Goal: Task Accomplishment & Management: Manage account settings

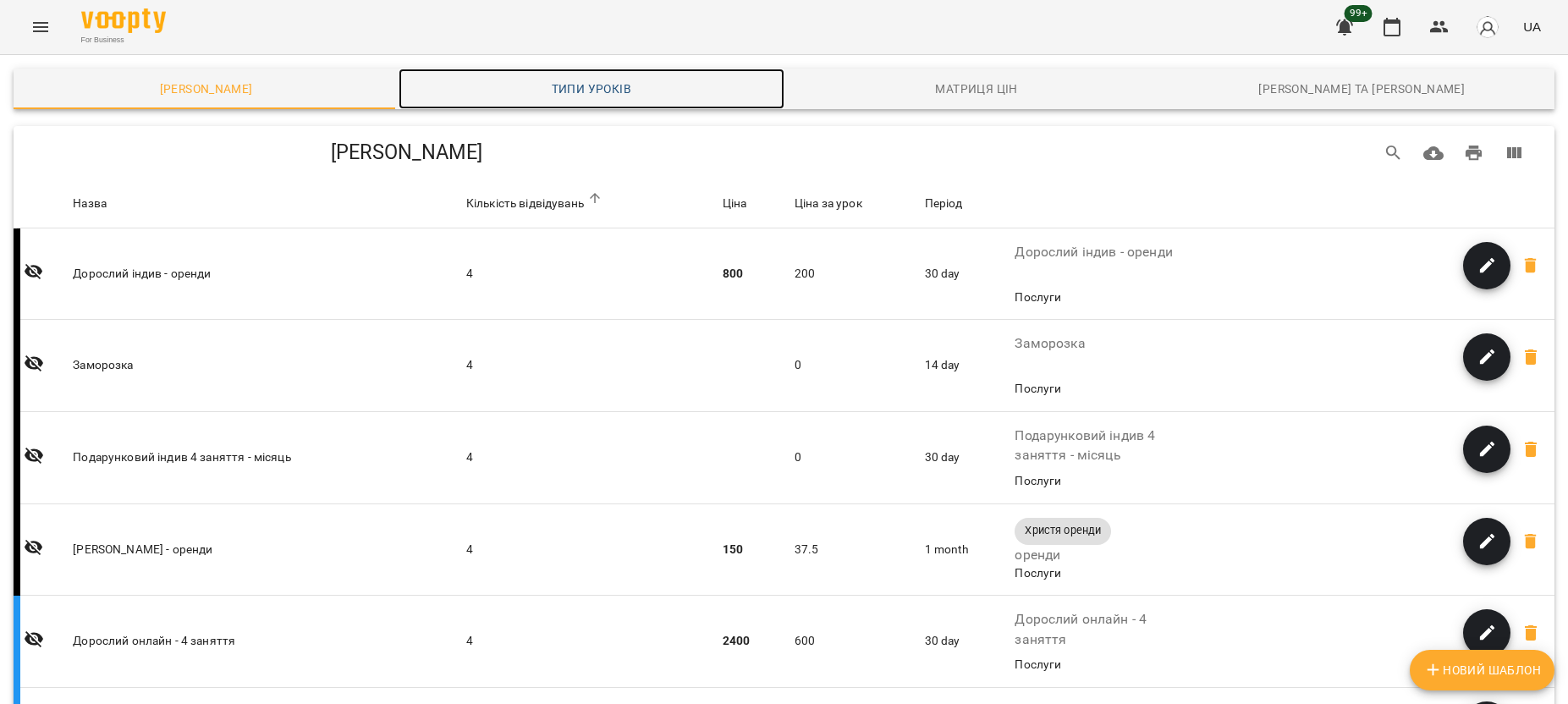
click at [623, 88] on span "Типи уроків" at bounding box center [591, 88] width 365 height 20
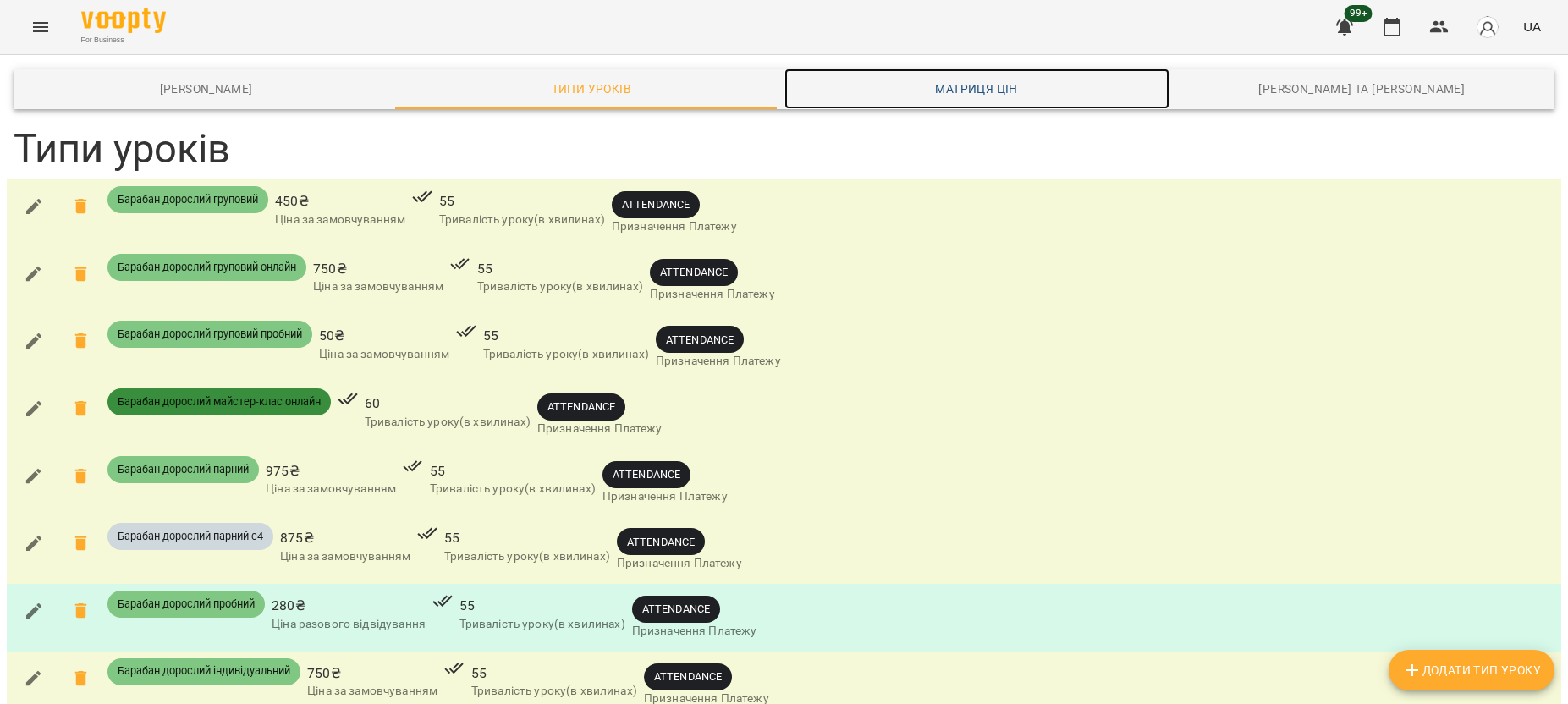
click at [994, 103] on link "Матриця цін" at bounding box center [977, 88] width 385 height 41
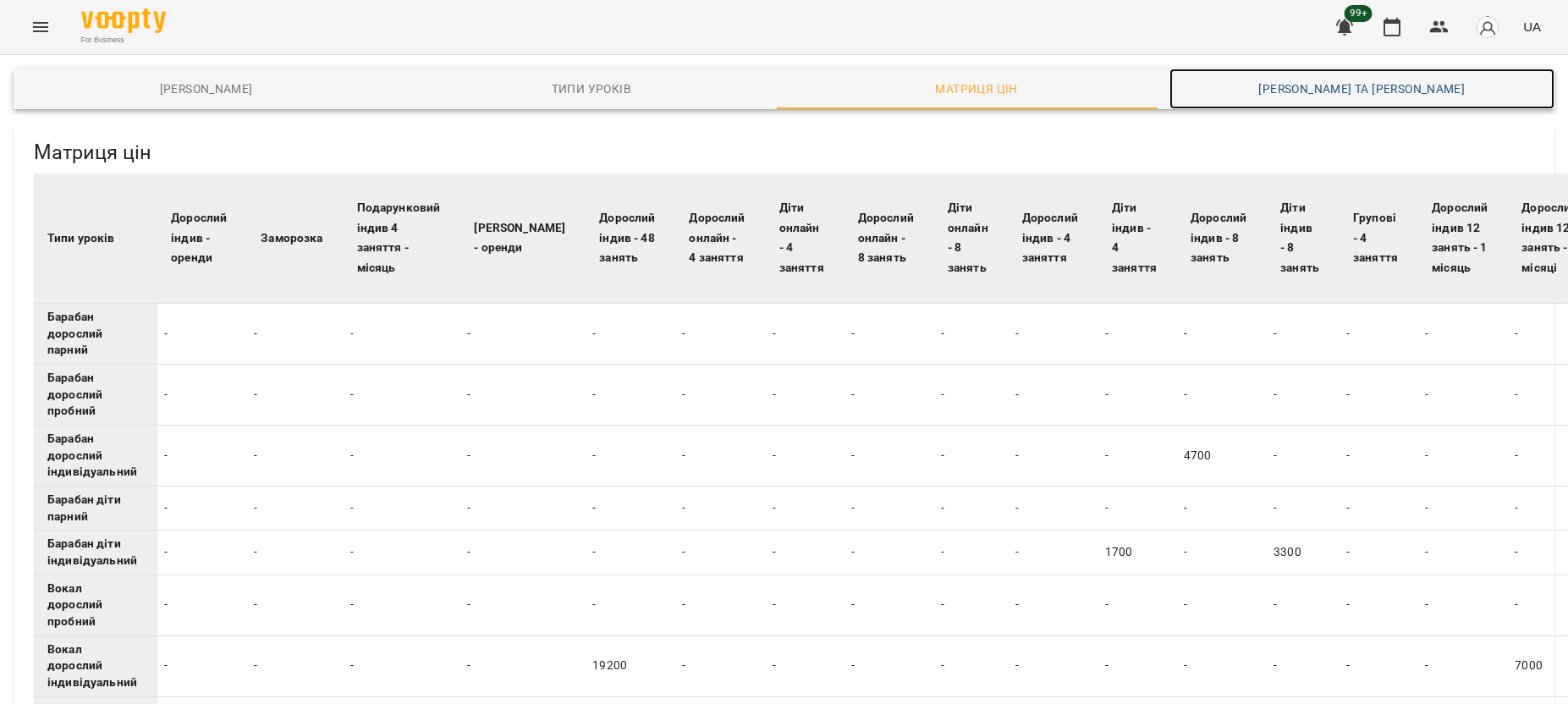
click at [1406, 87] on span "[PERSON_NAME] та [PERSON_NAME]" at bounding box center [1362, 88] width 365 height 20
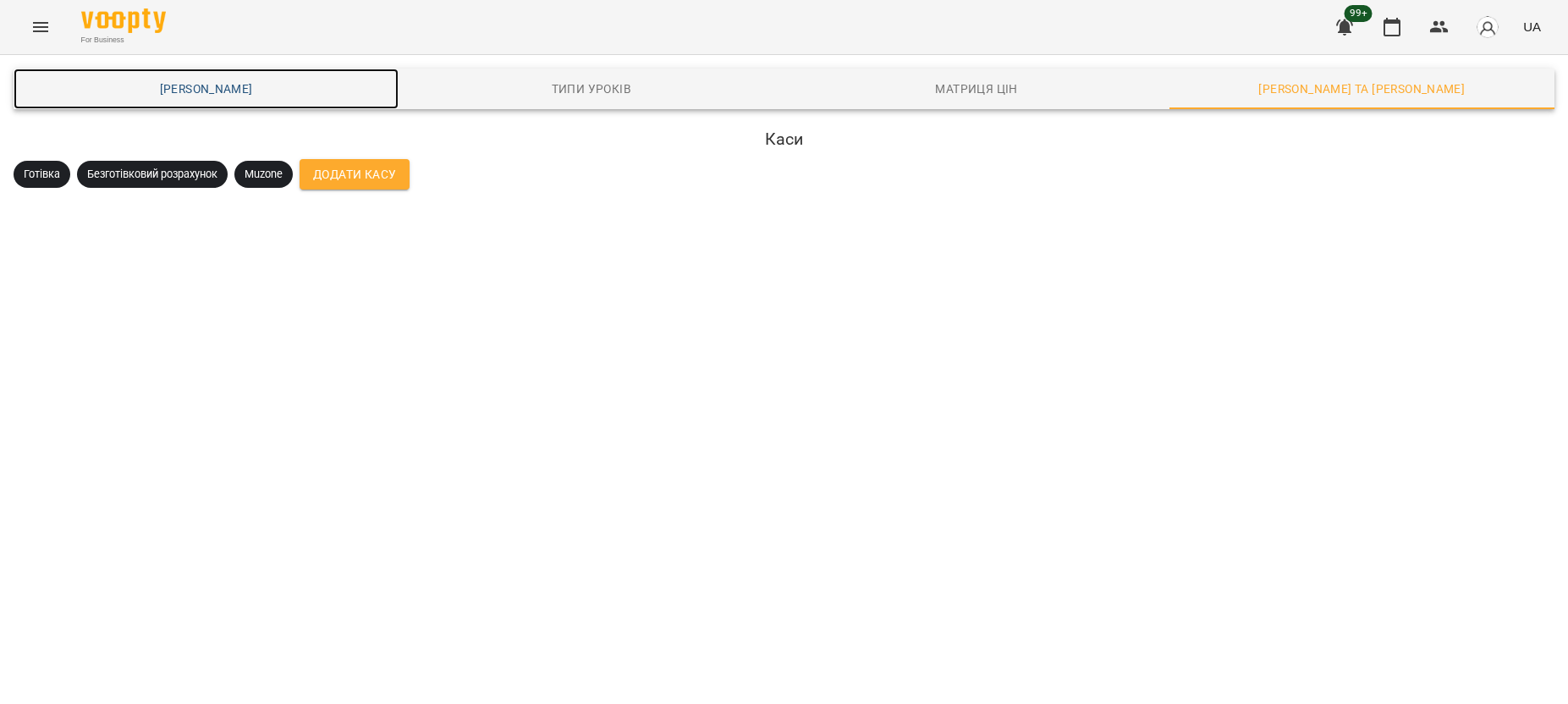
click at [196, 87] on span "[PERSON_NAME]" at bounding box center [206, 88] width 365 height 20
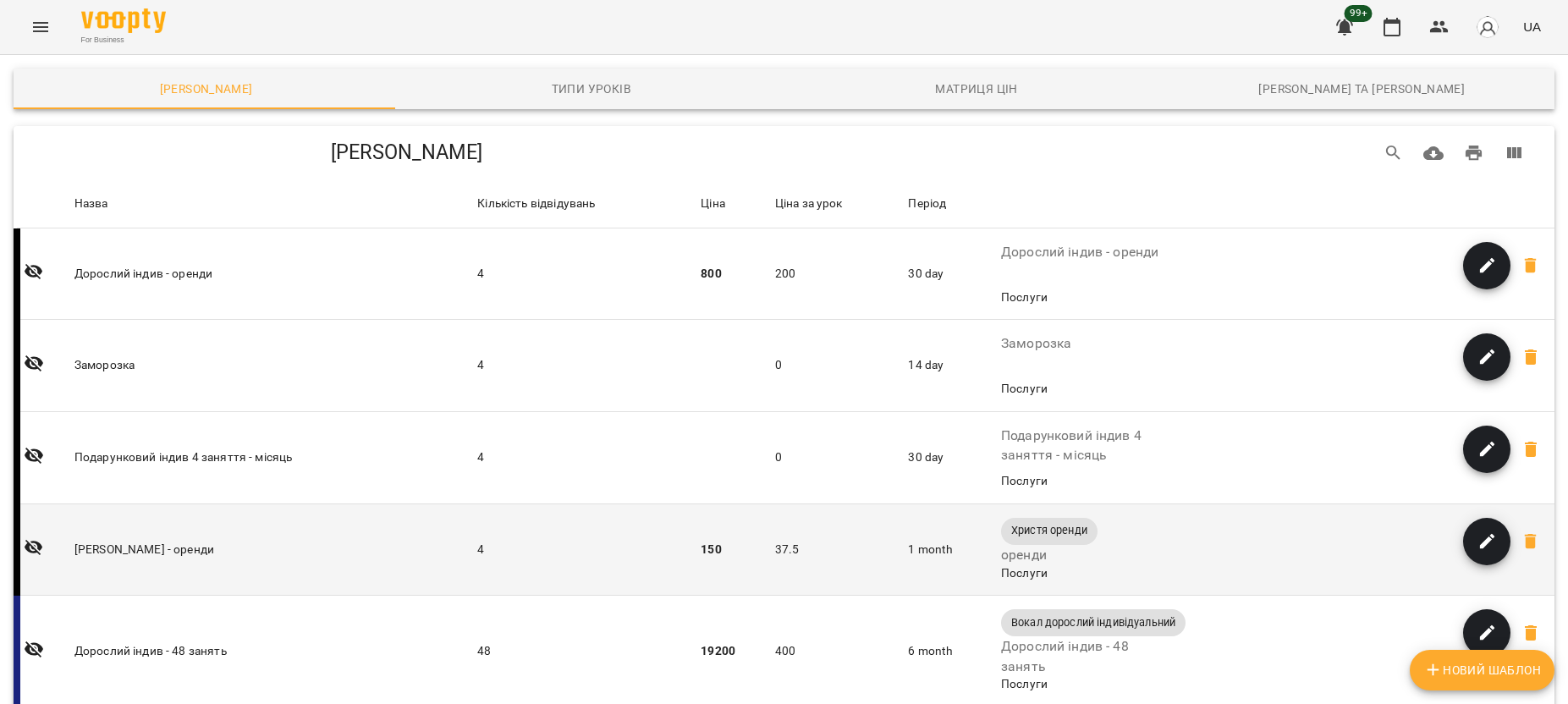
scroll to position [317, 0]
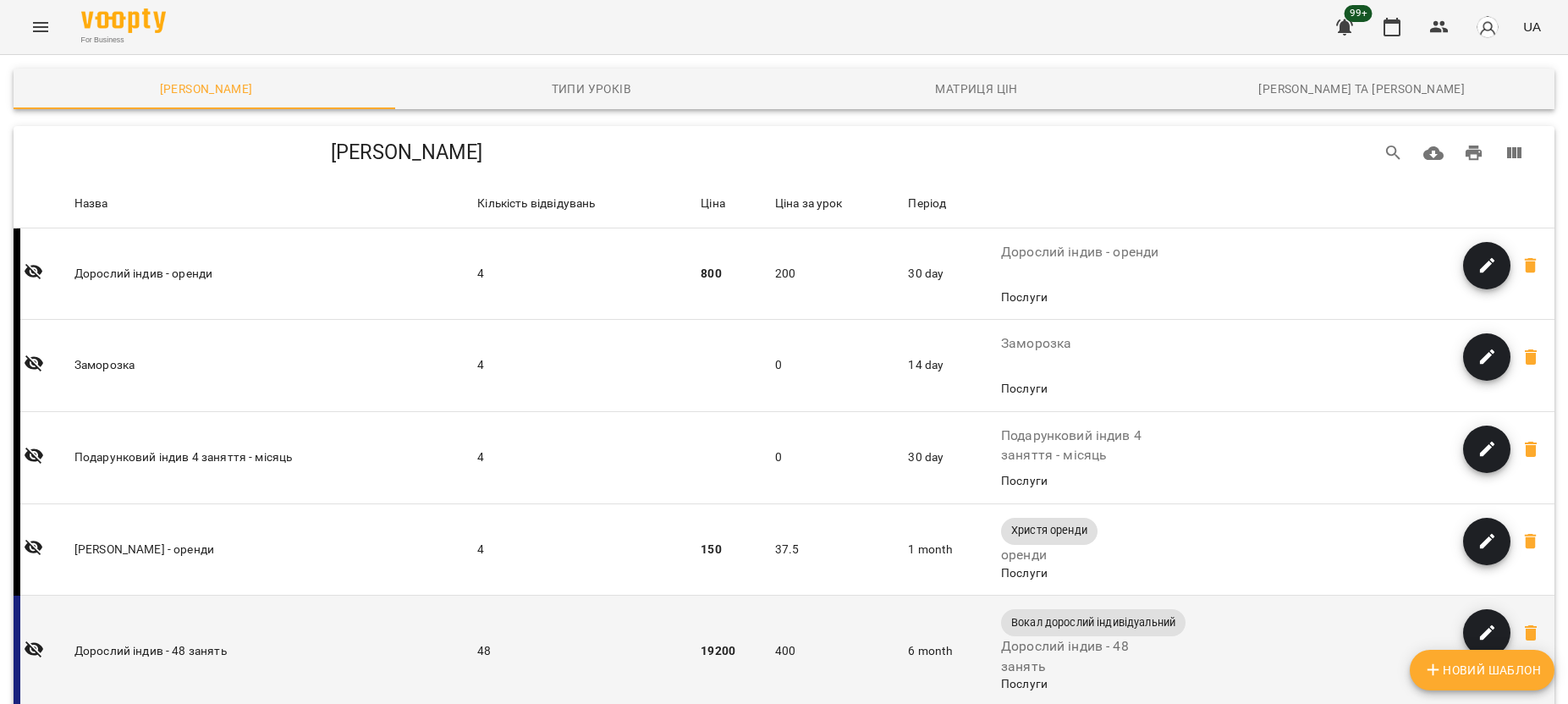
click at [1480, 626] on icon "button" at bounding box center [1487, 633] width 16 height 16
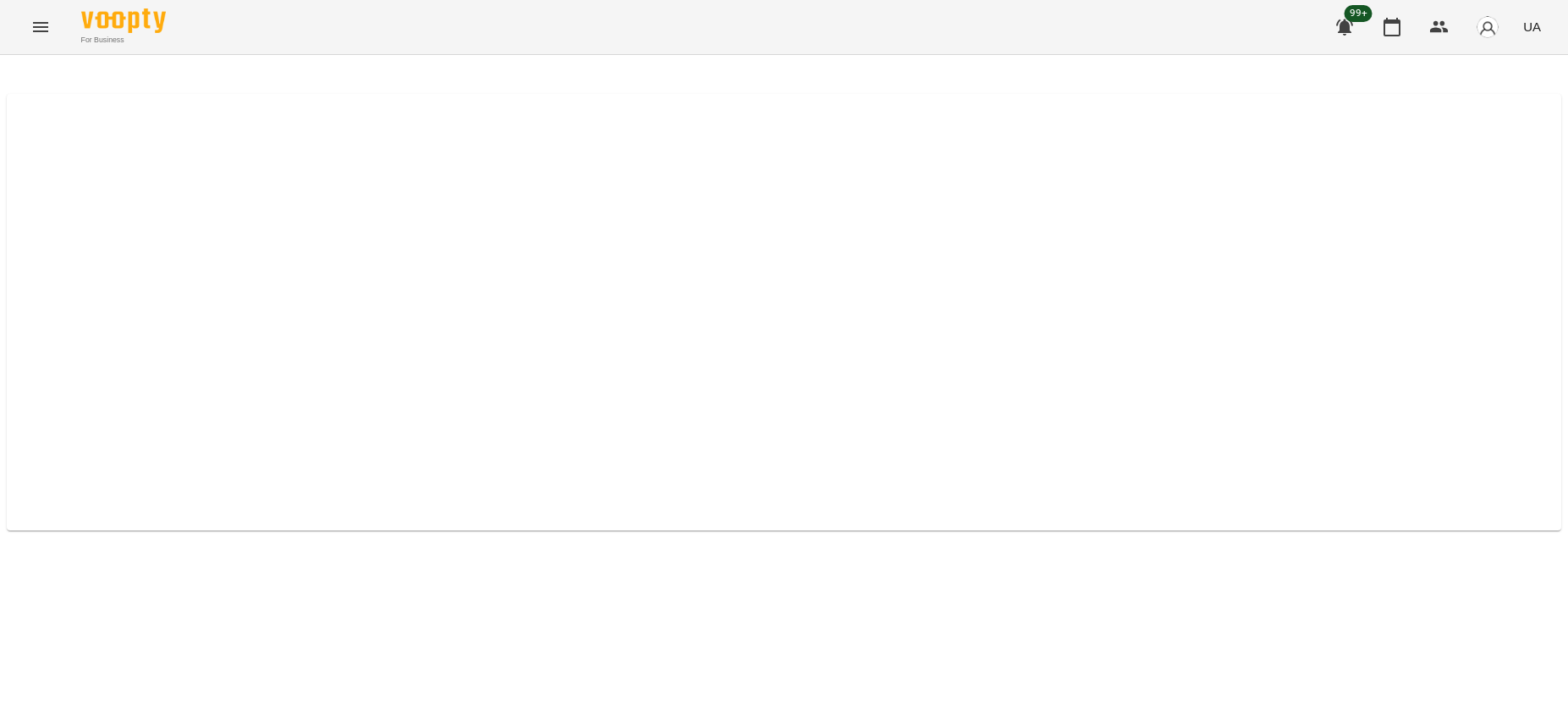
select select "*****"
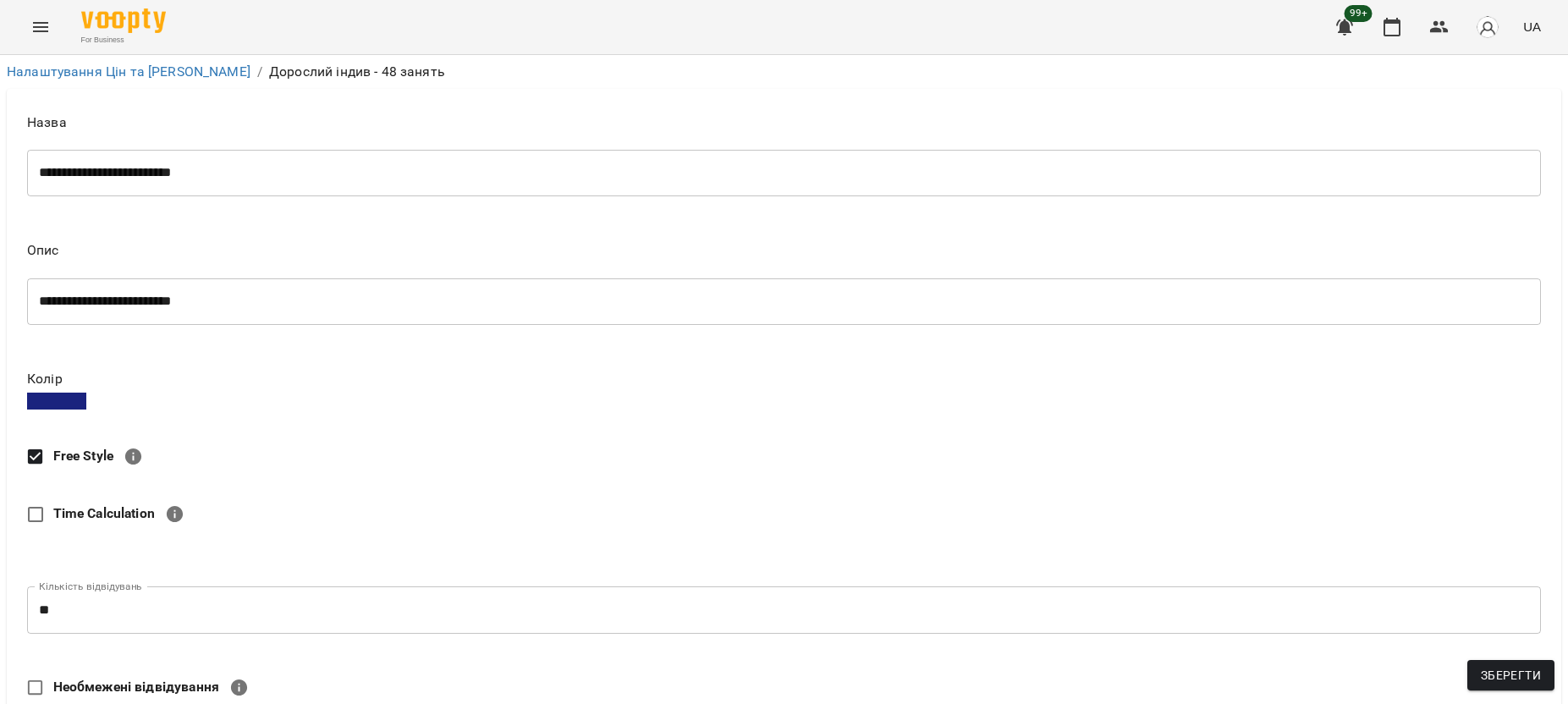
scroll to position [792, 0]
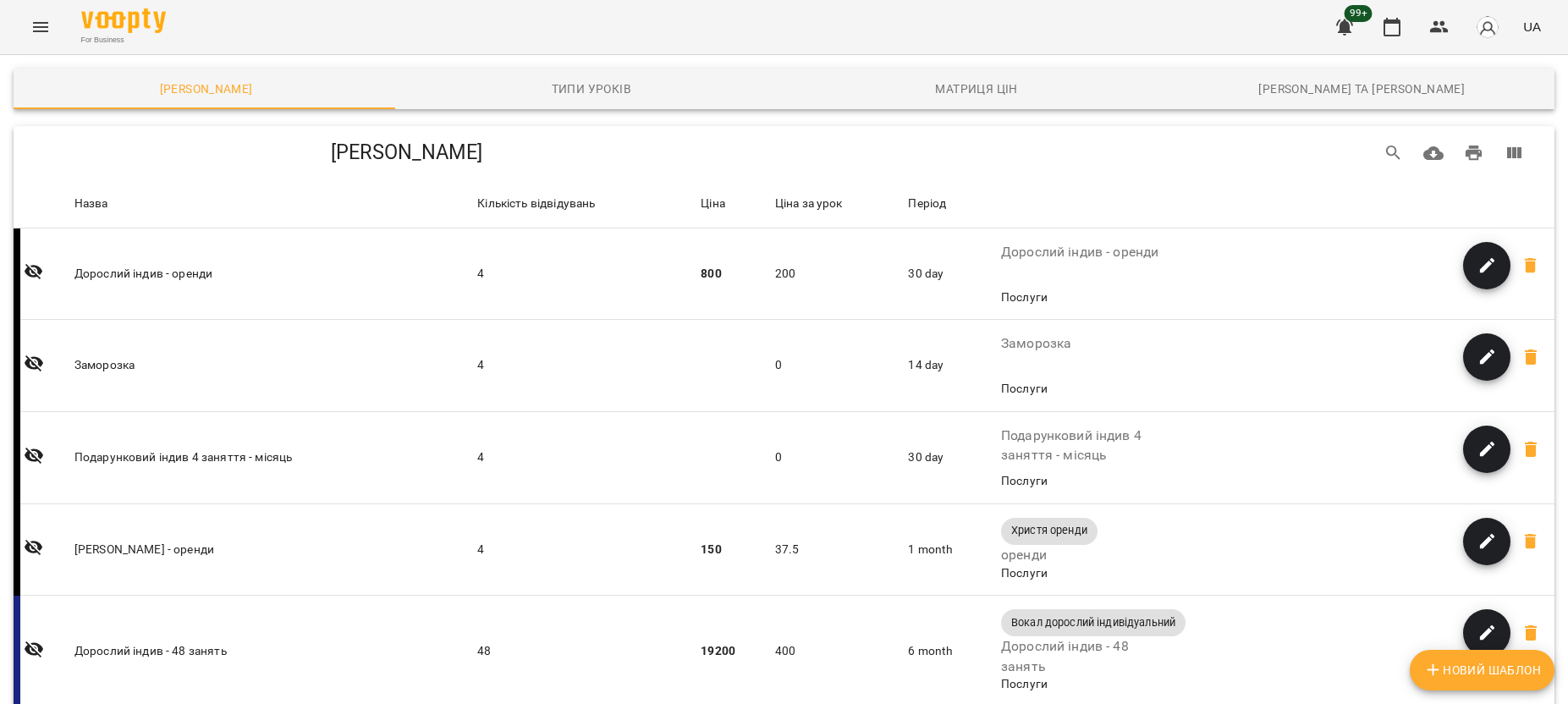
scroll to position [846, 0]
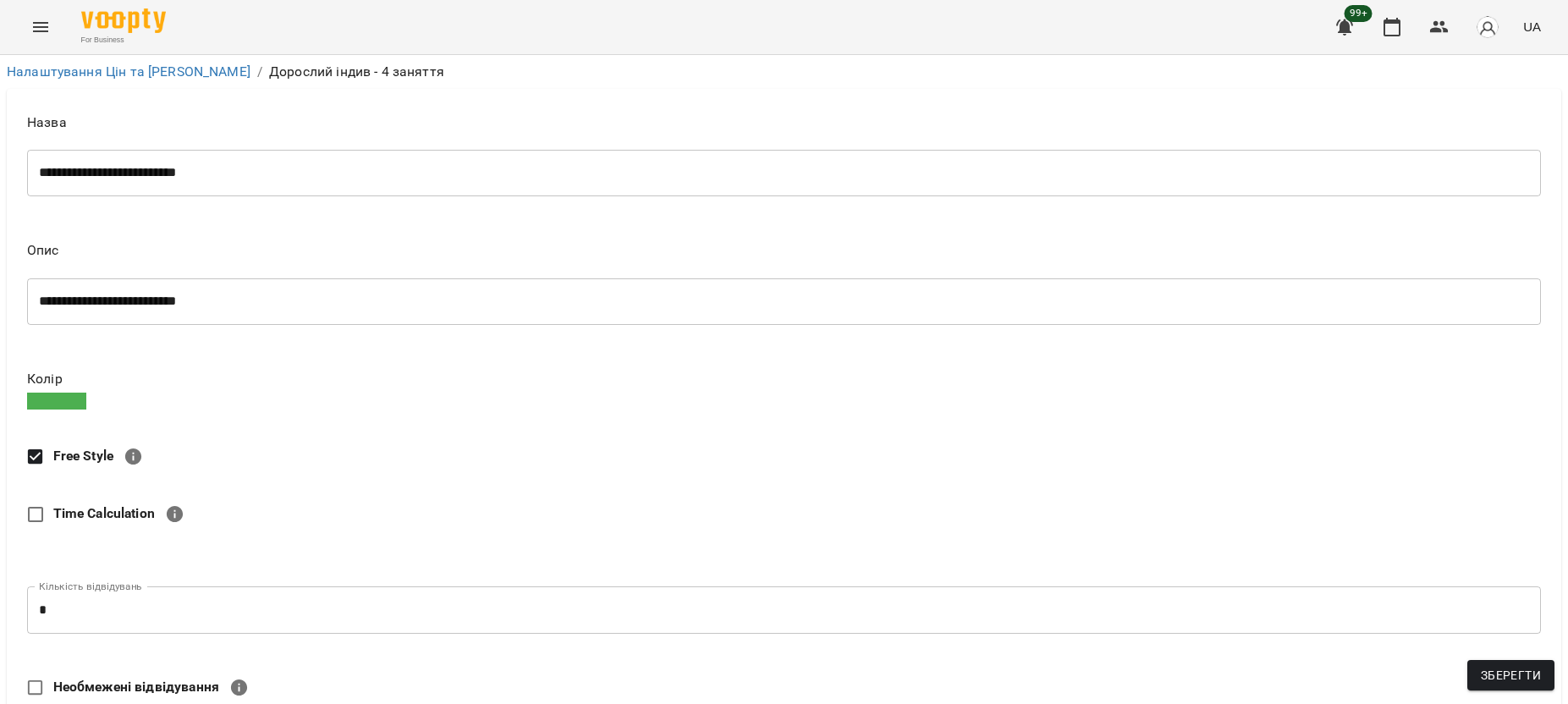
scroll to position [792, 0]
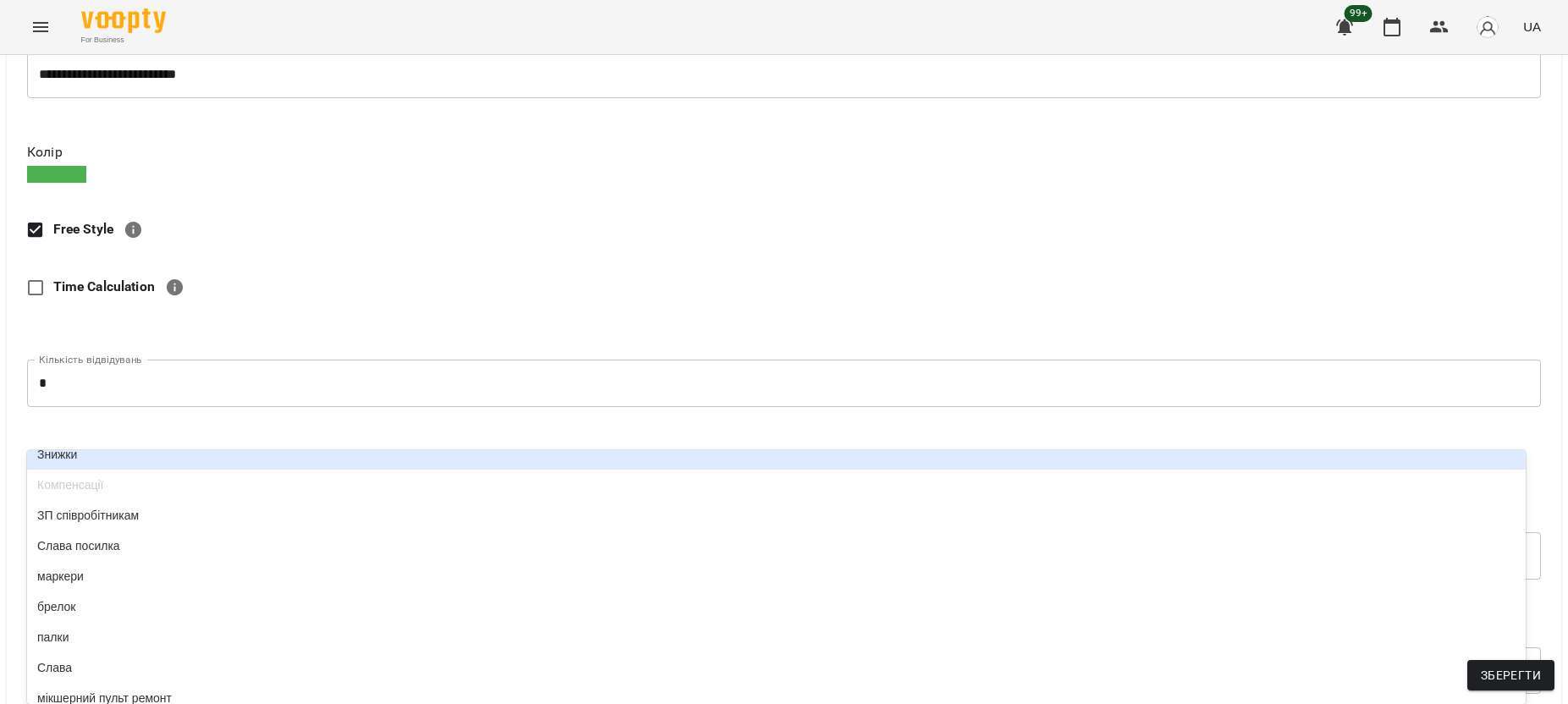
scroll to position [0, 0]
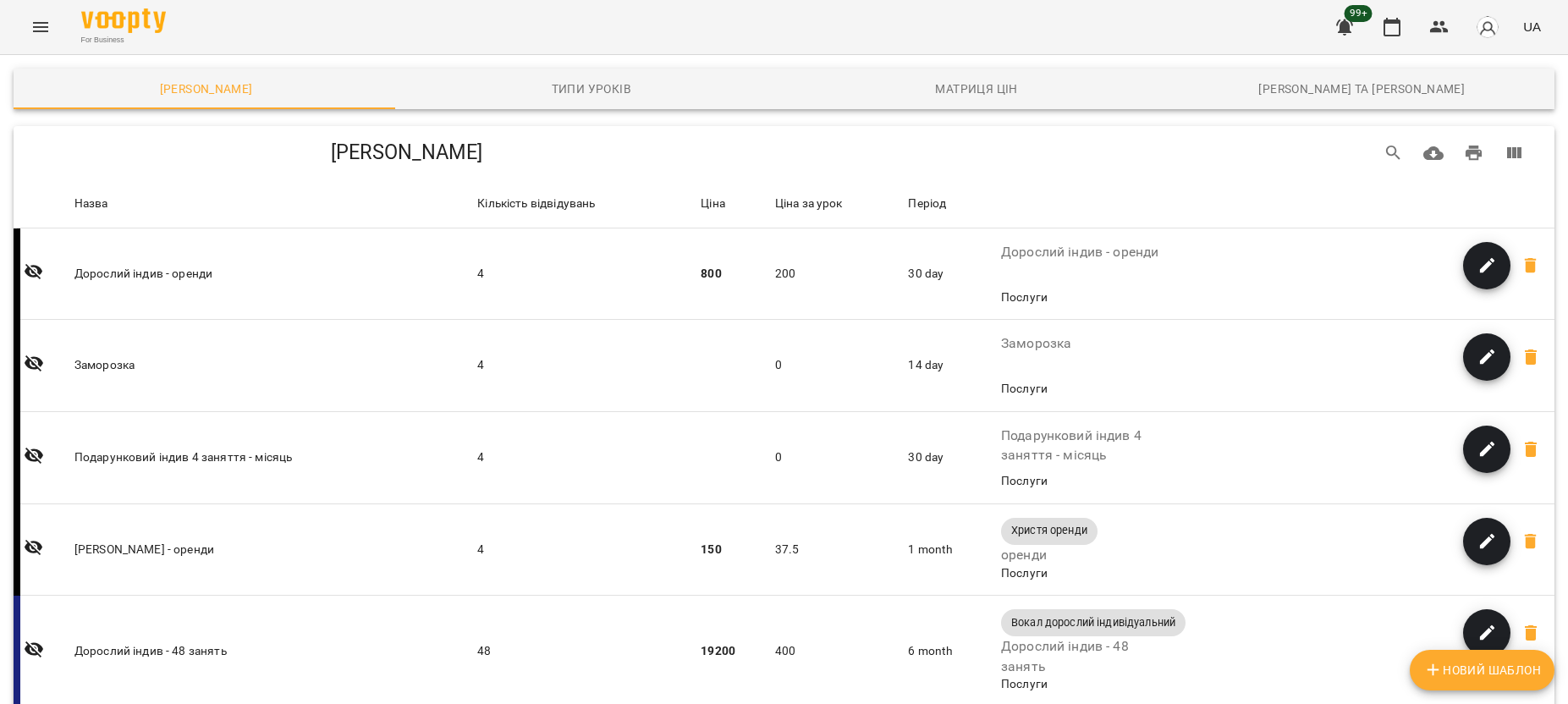
click at [37, 30] on icon "Menu" at bounding box center [41, 27] width 16 height 10
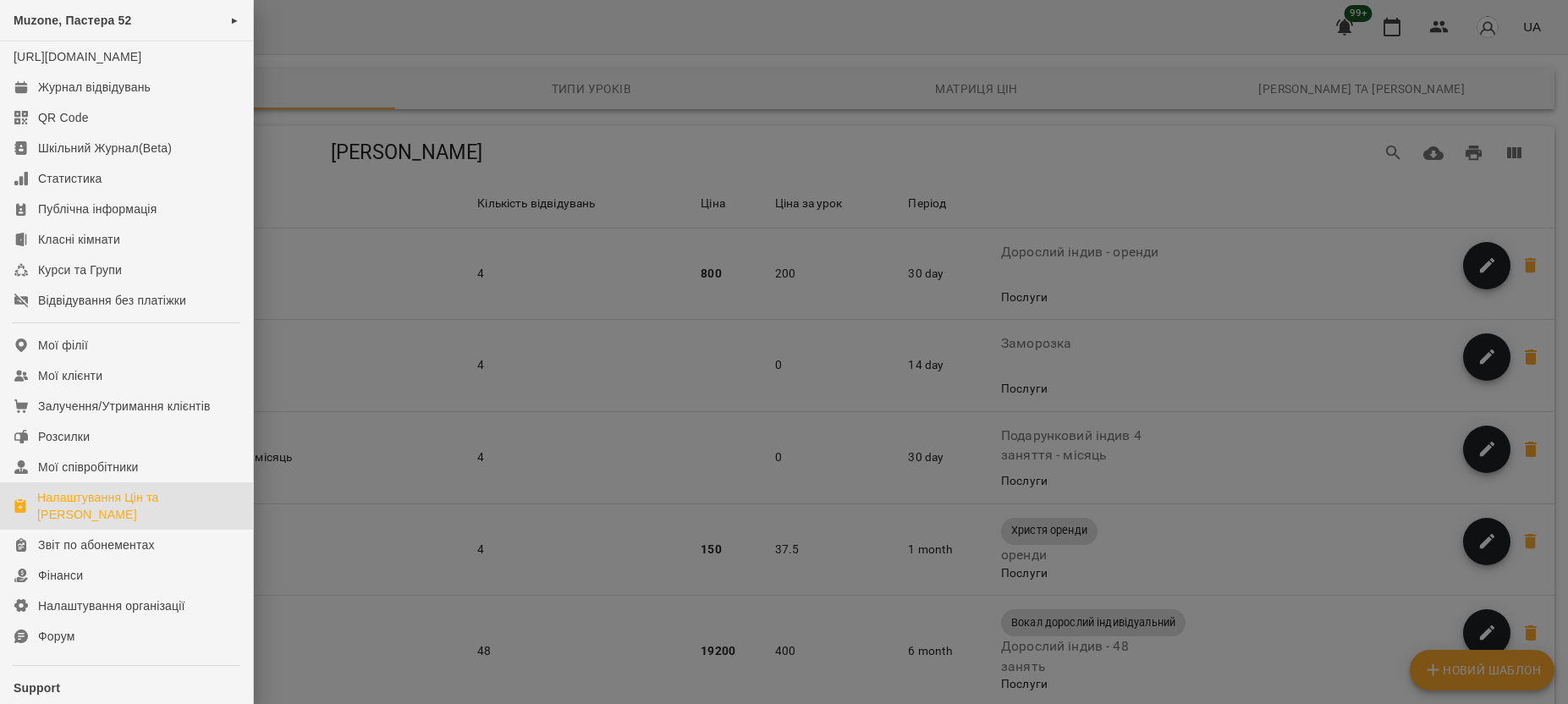
click at [639, 60] on div at bounding box center [784, 352] width 1568 height 704
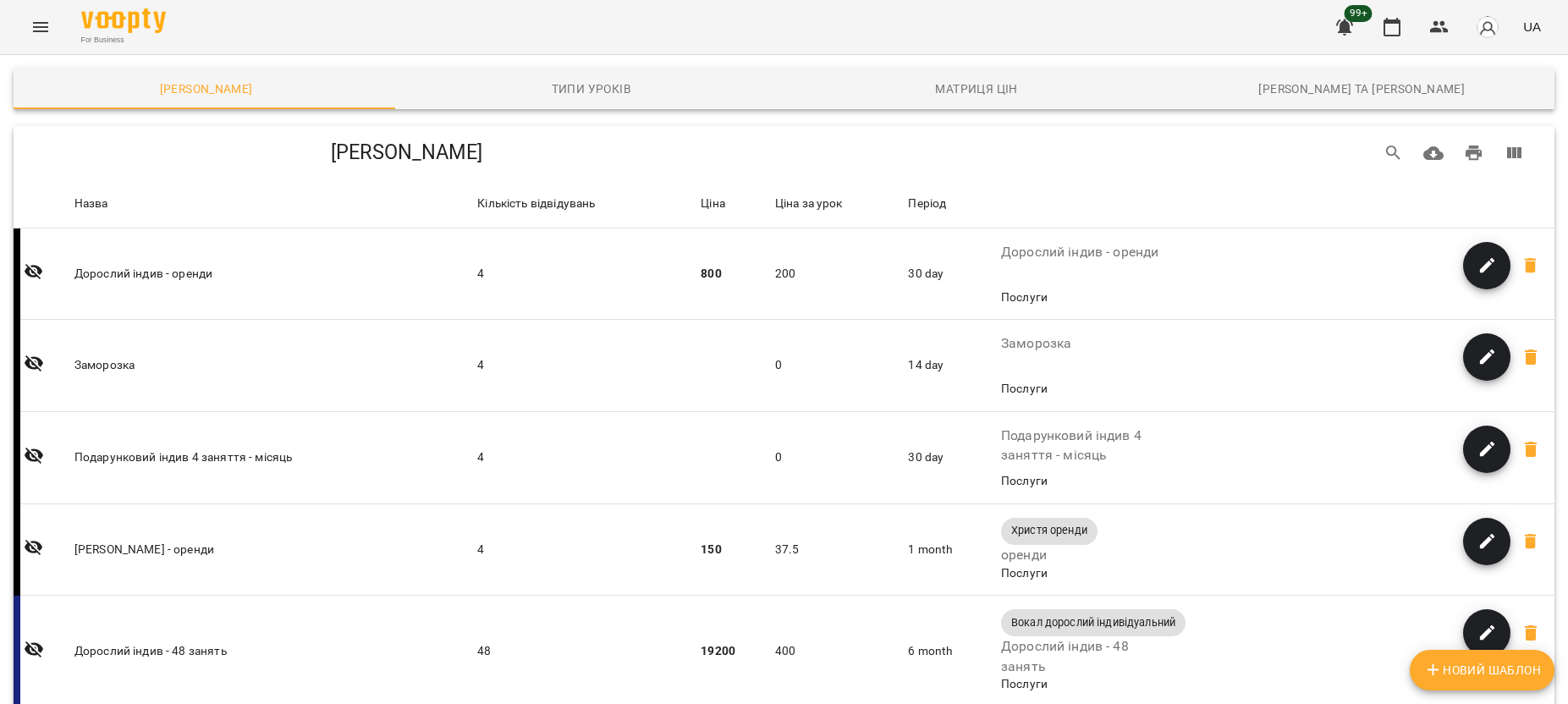
click at [36, 25] on icon "Menu" at bounding box center [41, 27] width 20 height 20
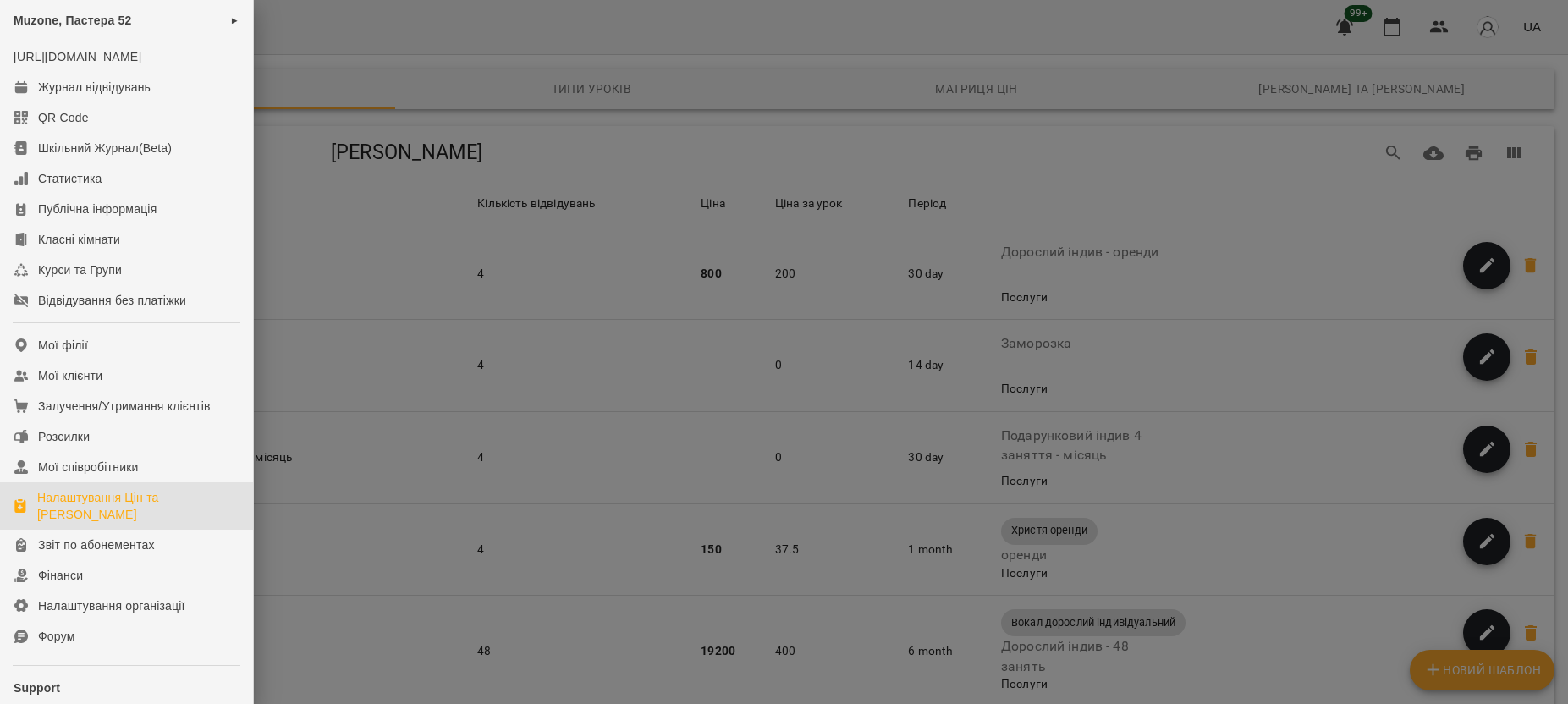
click at [439, 74] on div at bounding box center [784, 352] width 1568 height 704
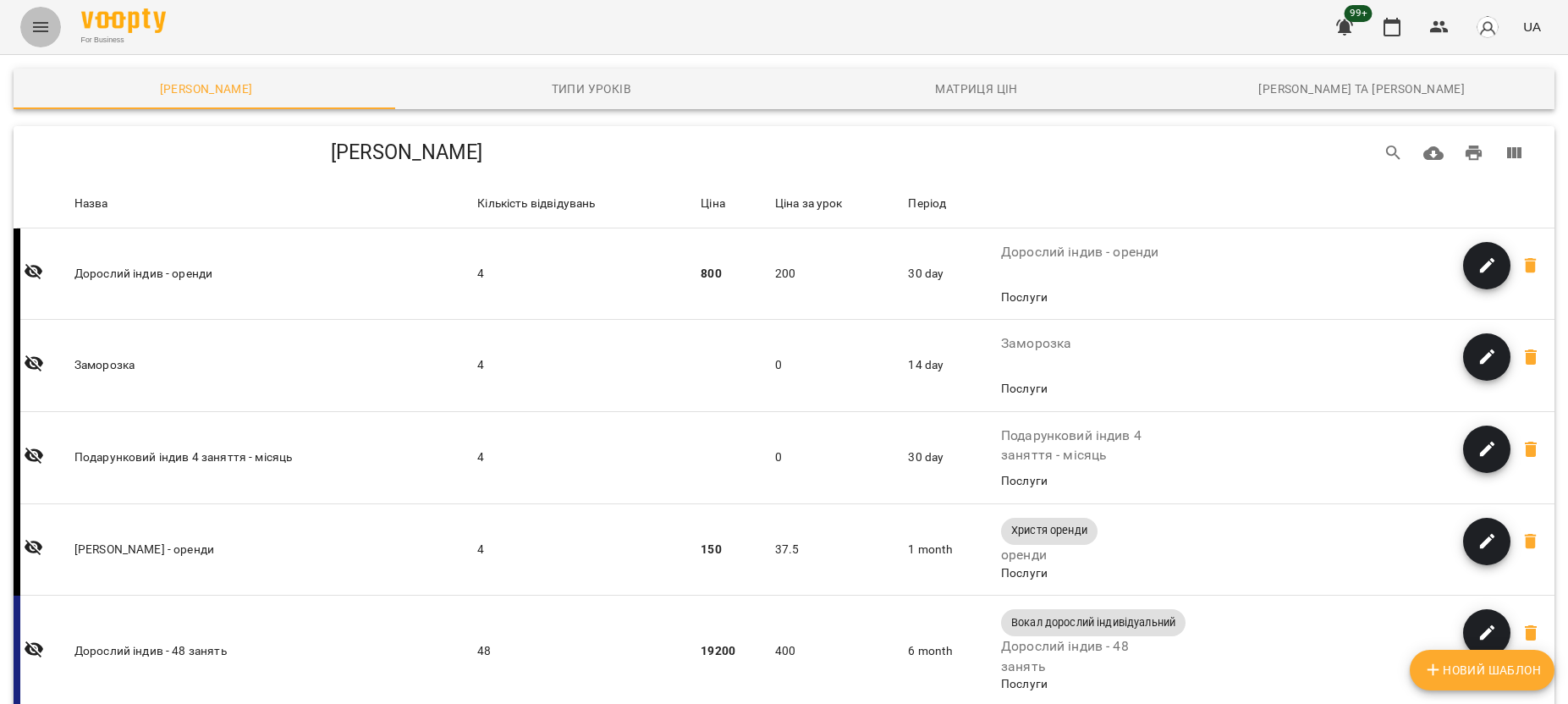
click at [49, 31] on icon "Menu" at bounding box center [41, 27] width 20 height 20
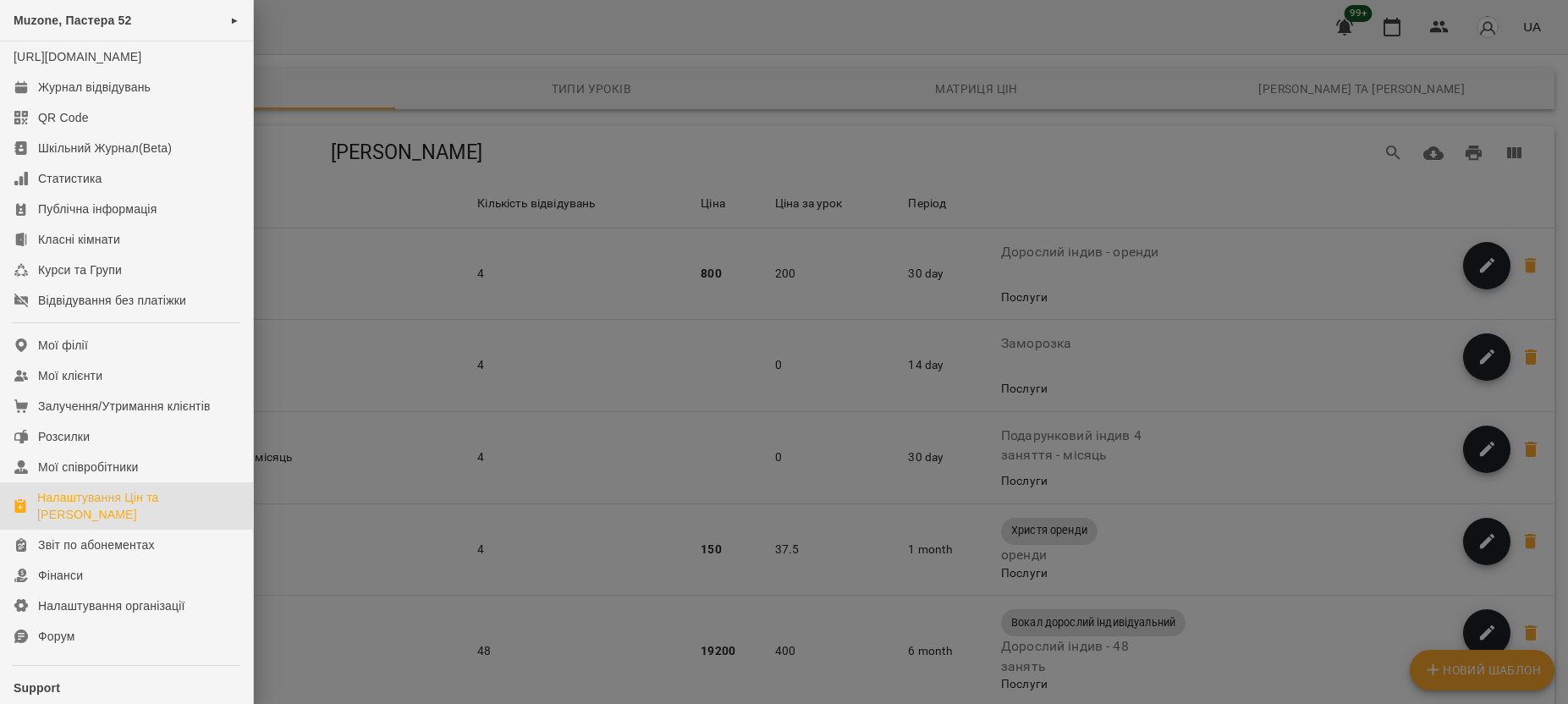
click at [1327, 37] on div at bounding box center [784, 352] width 1568 height 704
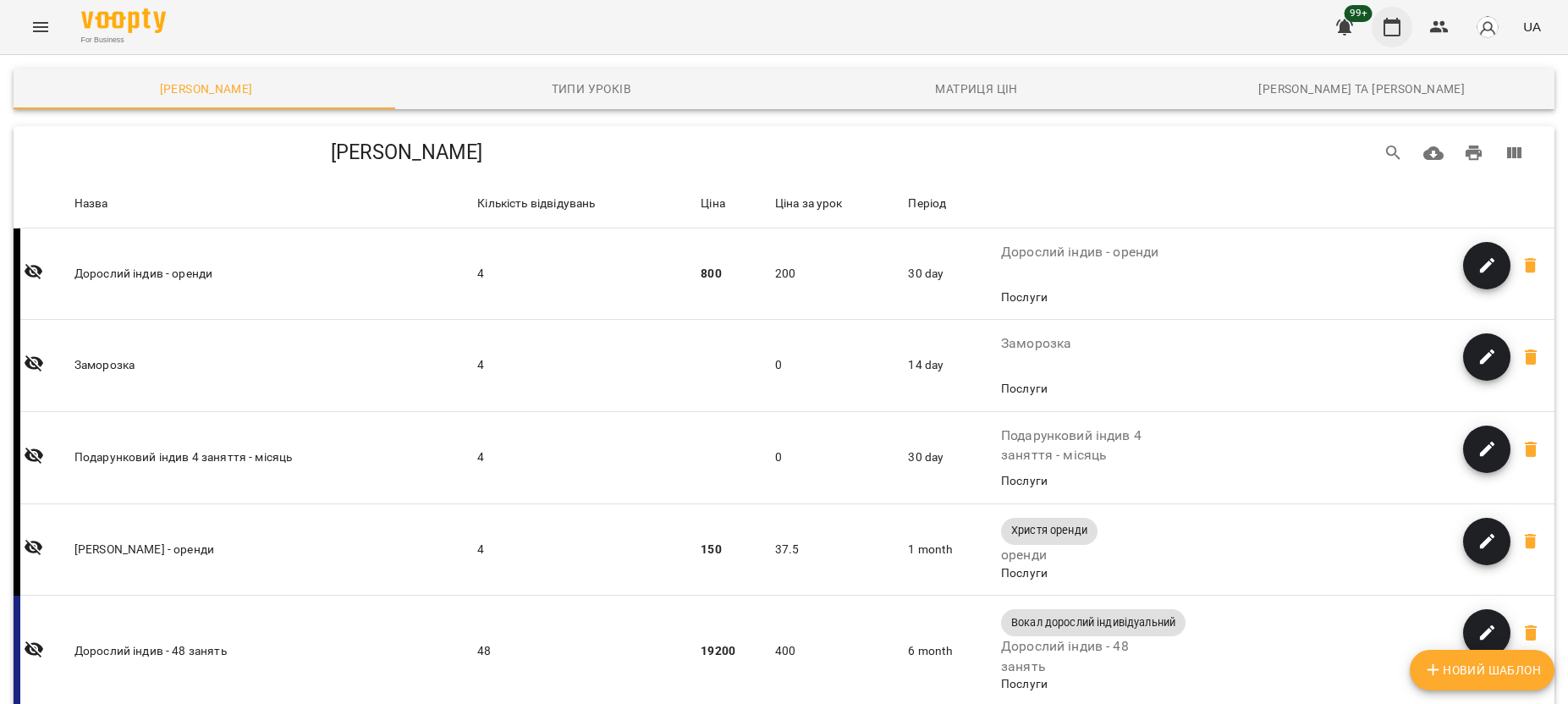
click at [1398, 19] on icon "button" at bounding box center [1392, 27] width 17 height 18
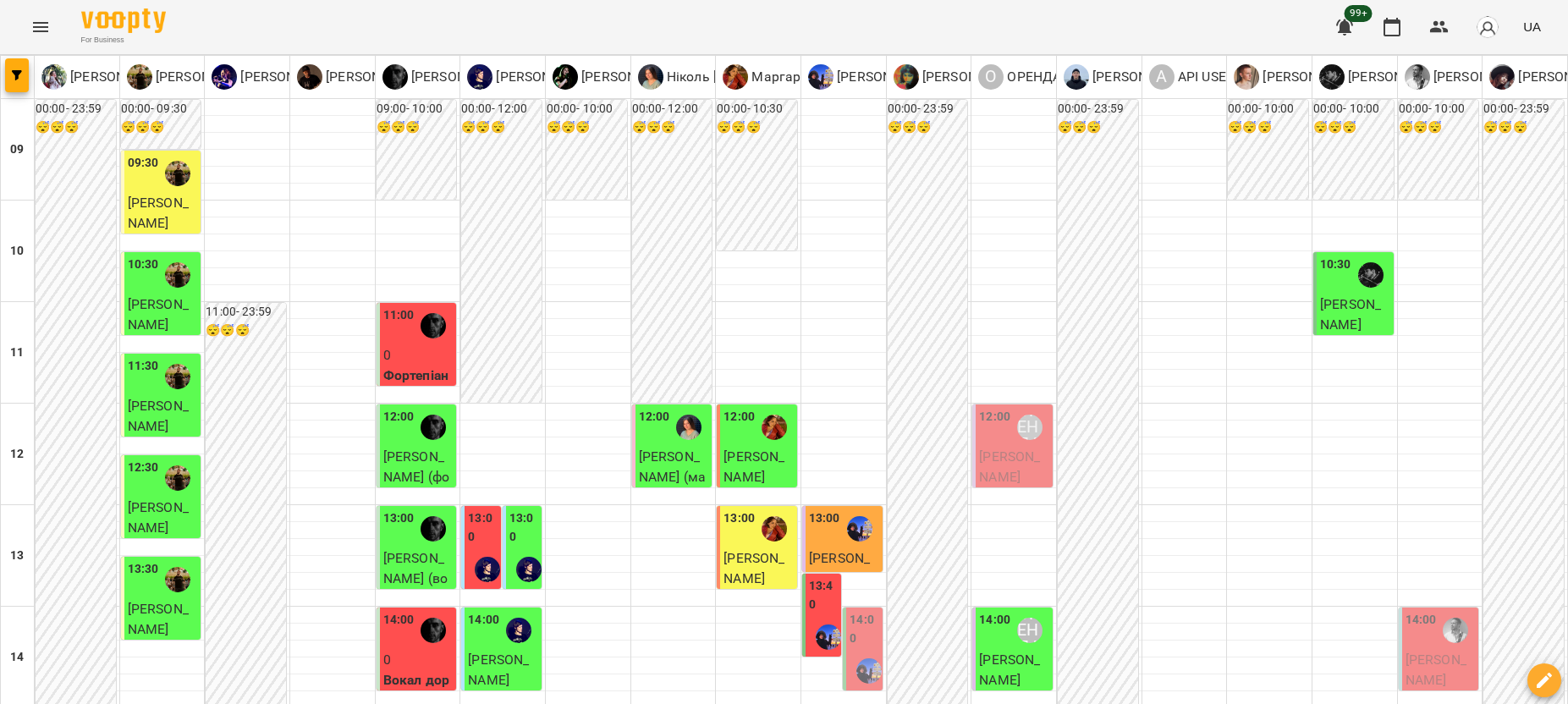
scroll to position [827, 0]
